Goal: Use online tool/utility: Utilize a website feature to perform a specific function

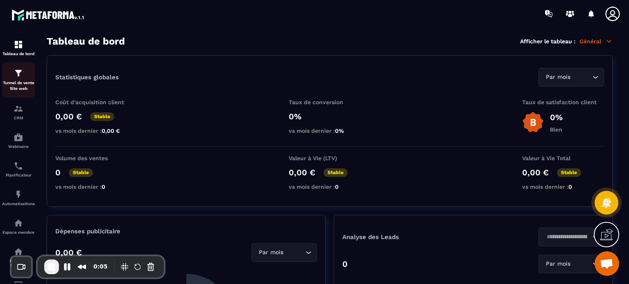
click at [13, 86] on p "Tunnel de vente Site web" at bounding box center [18, 85] width 33 height 11
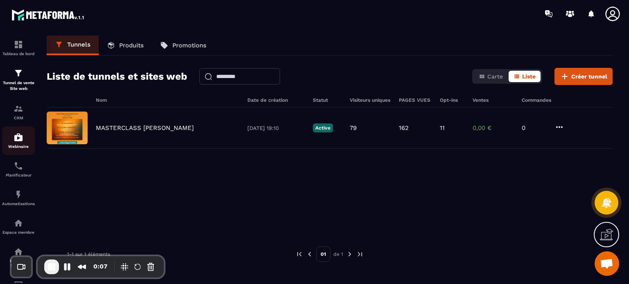
click at [14, 137] on img at bounding box center [19, 138] width 10 height 10
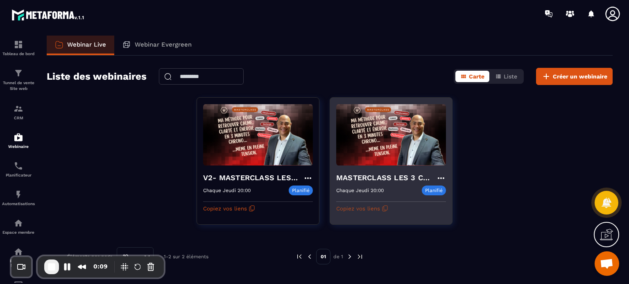
click at [368, 205] on button "Copiez vos liens" at bounding box center [362, 208] width 52 height 13
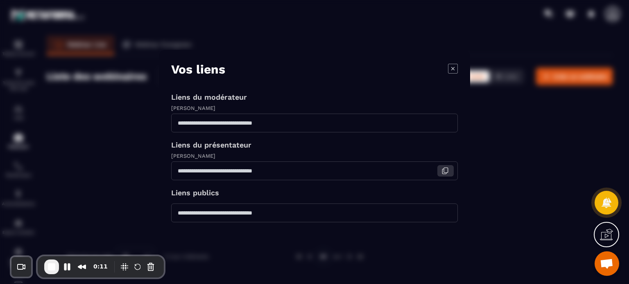
click at [447, 174] on icon "Modal window" at bounding box center [444, 170] width 7 height 7
click at [453, 72] on icon "Modal window" at bounding box center [453, 68] width 10 height 10
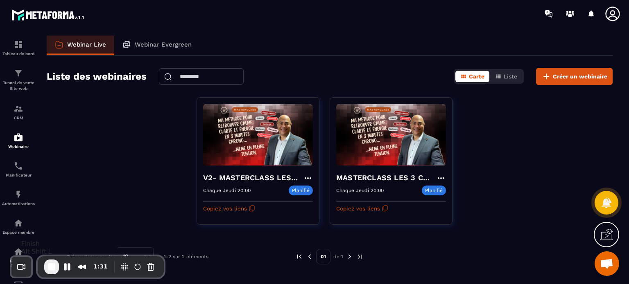
click at [52, 269] on span "End Recording" at bounding box center [52, 267] width 10 height 10
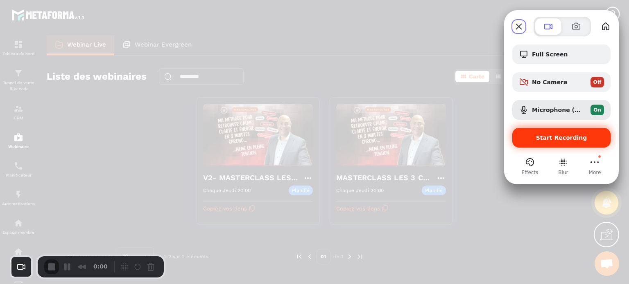
click at [553, 130] on div "Start Recording" at bounding box center [561, 138] width 98 height 20
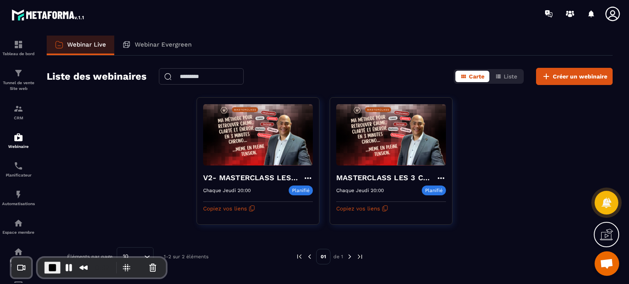
click at [375, 207] on button "Copiez vos liens" at bounding box center [362, 208] width 52 height 13
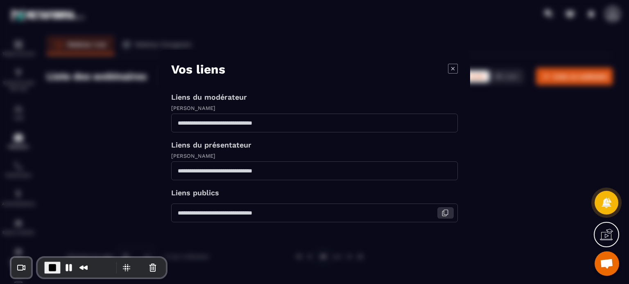
click at [441, 210] on icon "Modal window" at bounding box center [444, 213] width 7 height 7
click at [443, 170] on icon "Modal window" at bounding box center [444, 170] width 7 height 7
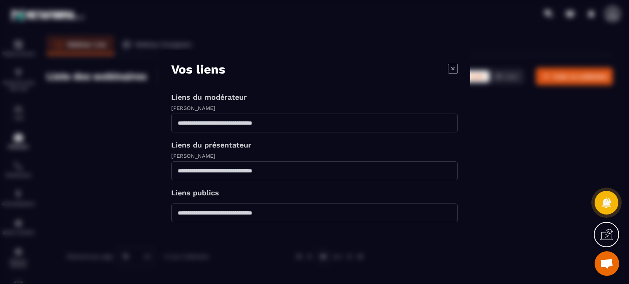
click at [448, 70] on icon "Modal window" at bounding box center [453, 68] width 10 height 10
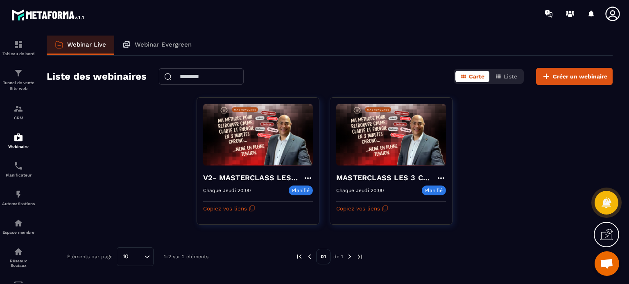
click at [612, 13] on icon at bounding box center [612, 14] width 16 height 16
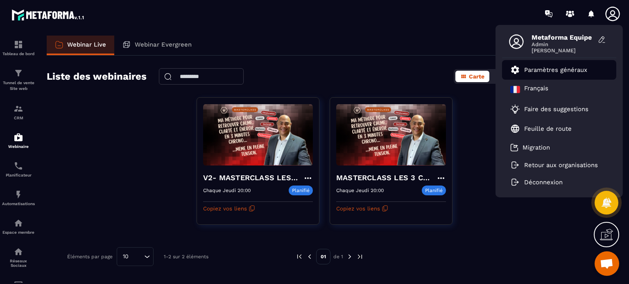
click at [547, 67] on p "Paramètres généraux" at bounding box center [555, 69] width 63 height 7
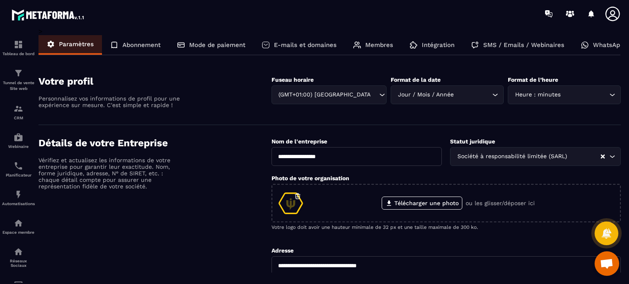
click at [534, 50] on div "SMS / Emails / Webinaires" at bounding box center [517, 45] width 110 height 20
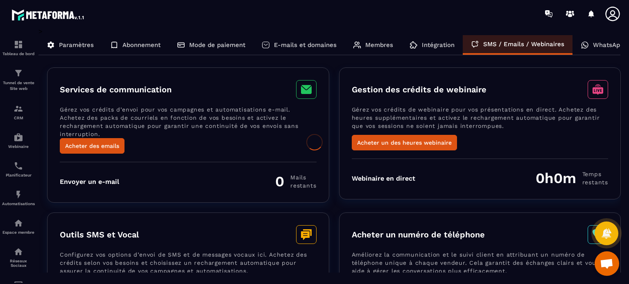
click at [352, 204] on div at bounding box center [314, 142] width 629 height 284
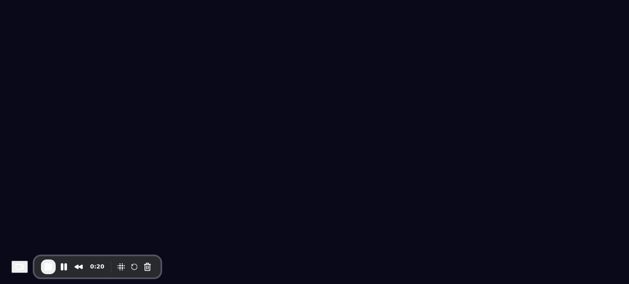
select select "******"
select select "*****"
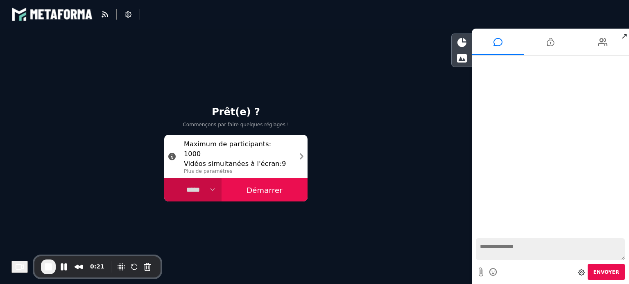
click at [258, 193] on button "Démarrer" at bounding box center [264, 190] width 86 height 24
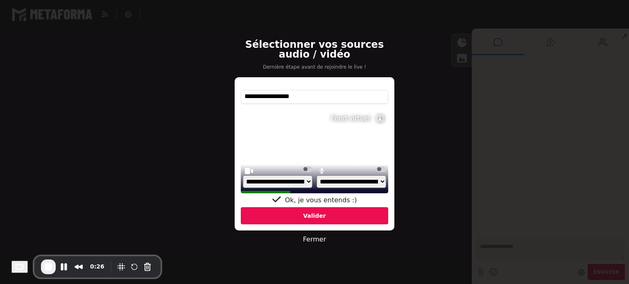
click at [305, 212] on div "Valider" at bounding box center [314, 215] width 147 height 17
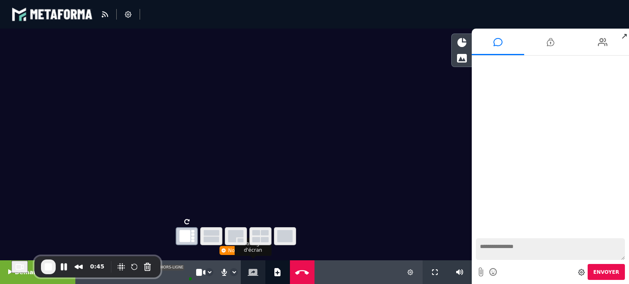
click at [251, 275] on icon at bounding box center [253, 272] width 11 height 7
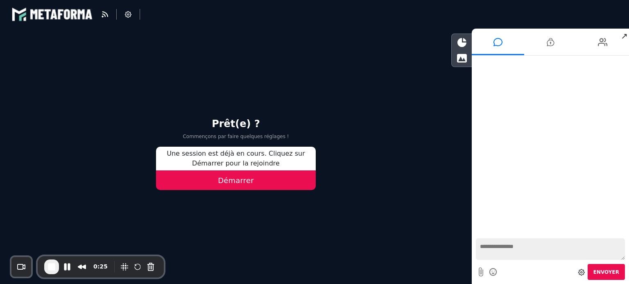
click at [247, 177] on button "Démarrer" at bounding box center [236, 181] width 160 height 20
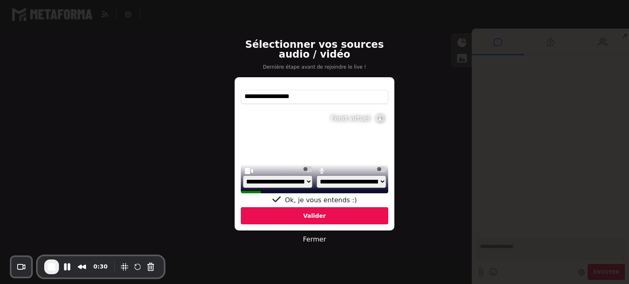
click at [283, 214] on div "Valider" at bounding box center [314, 215] width 147 height 17
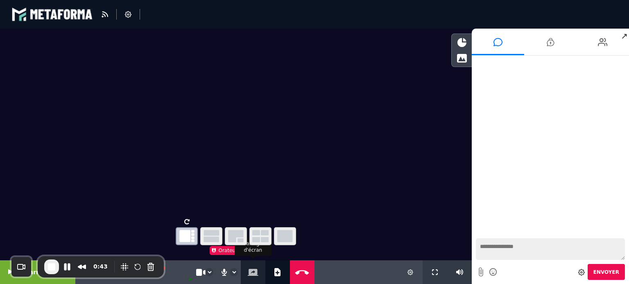
click at [248, 271] on icon at bounding box center [253, 272] width 11 height 7
click at [457, 43] on icon at bounding box center [461, 42] width 9 height 9
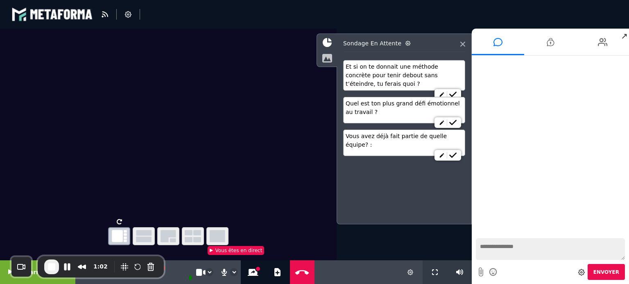
click at [326, 59] on icon at bounding box center [327, 58] width 10 height 9
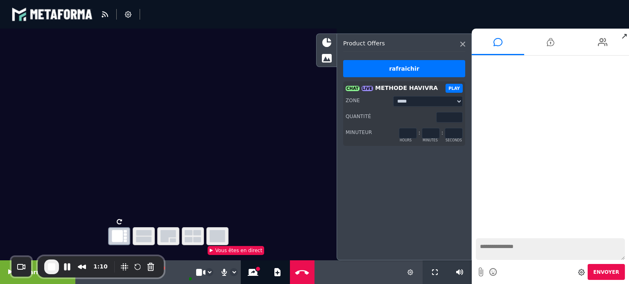
drag, startPoint x: 450, startPoint y: 116, endPoint x: 435, endPoint y: 122, distance: 15.8
click at [435, 122] on div "Quantité **" at bounding box center [403, 117] width 117 height 11
click at [196, 273] on icon at bounding box center [199, 272] width 7 height 7
type input "*"
click at [386, 139] on div "Minuteur * hours : ** minutes : ** seconds" at bounding box center [403, 133] width 117 height 11
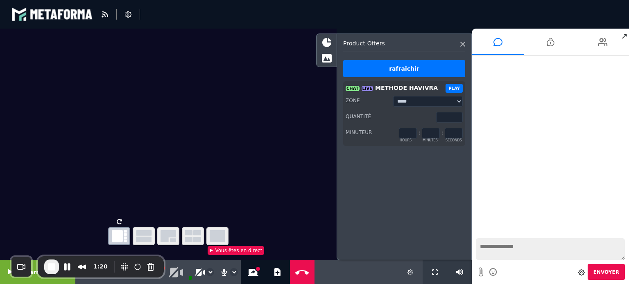
click at [456, 88] on button "PLAY" at bounding box center [453, 88] width 17 height 9
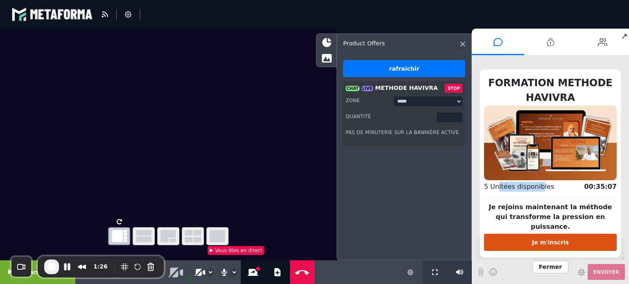
drag, startPoint x: 496, startPoint y: 193, endPoint x: 538, endPoint y: 195, distance: 41.4
click at [538, 191] on span "5 Unitées disponibles" at bounding box center [519, 187] width 70 height 8
click at [52, 267] on span "End Recording" at bounding box center [52, 267] width 10 height 10
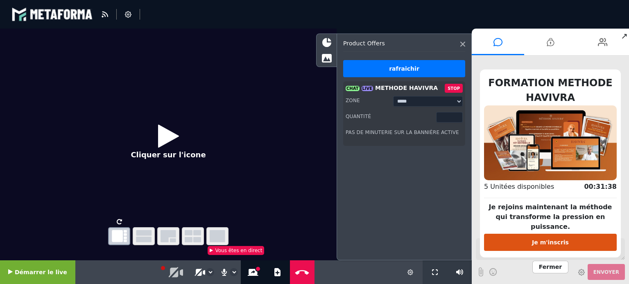
click at [498, 203] on div "Je rejoins maintenant la méthode qui transforme la pression en puissance. Je m'…" at bounding box center [550, 224] width 133 height 53
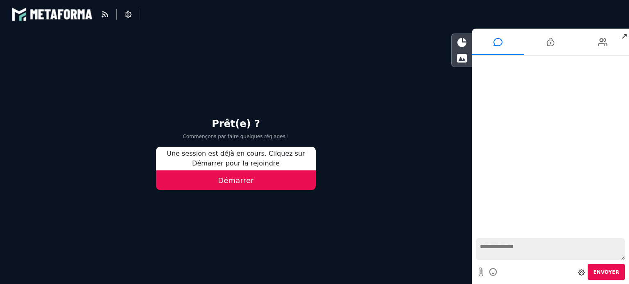
click at [277, 181] on button "Démarrer" at bounding box center [236, 181] width 160 height 20
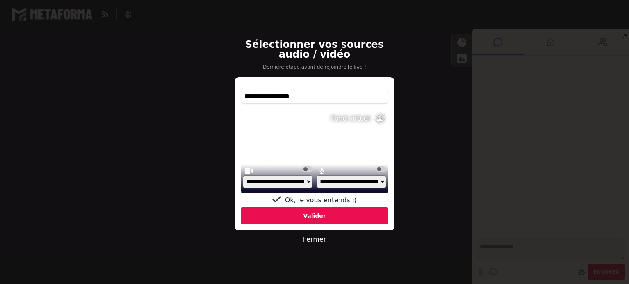
click at [306, 215] on div "Valider" at bounding box center [314, 215] width 147 height 17
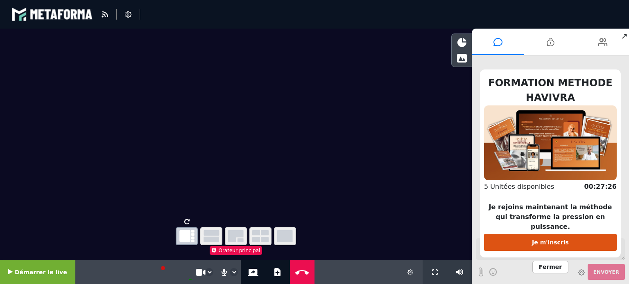
click at [39, 265] on button "Démarrer le live" at bounding box center [37, 273] width 75 height 24
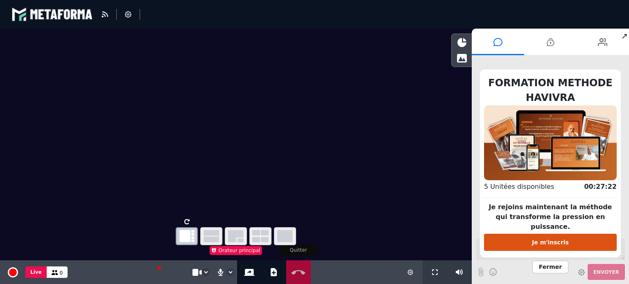
click at [300, 270] on icon at bounding box center [298, 273] width 18 height 6
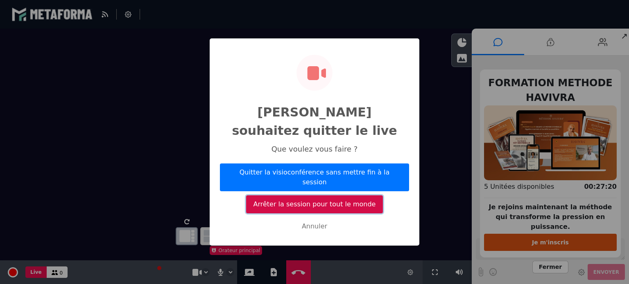
click at [332, 196] on button "Arrêter la session pour tout le monde" at bounding box center [314, 205] width 137 height 18
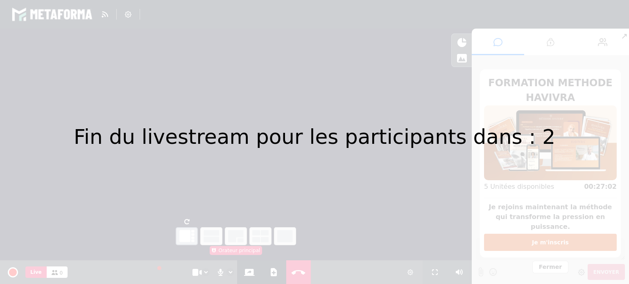
select select "*****"
